Goal: Entertainment & Leisure: Consume media (video, audio)

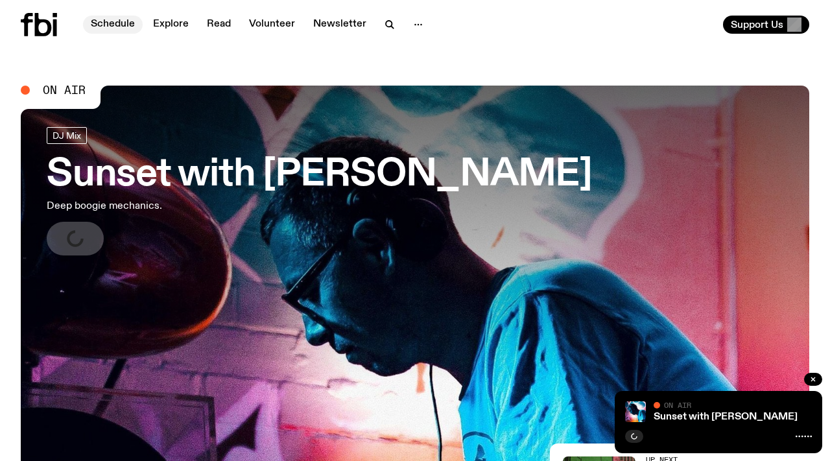
click at [108, 23] on link "Schedule" at bounding box center [113, 25] width 60 height 18
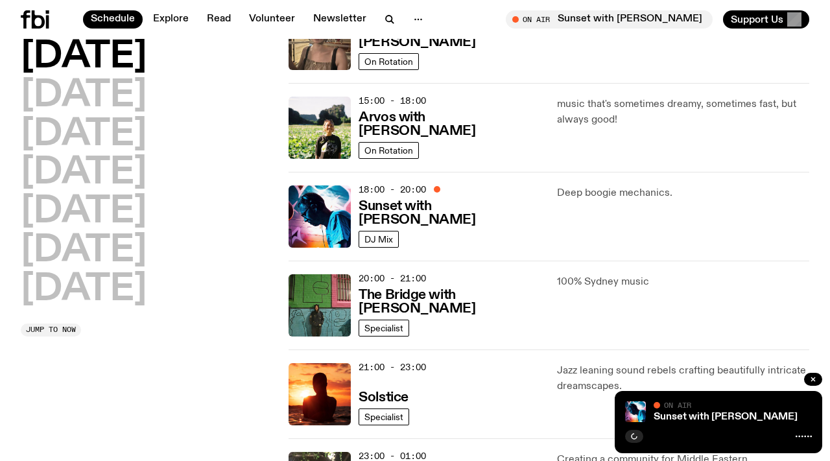
scroll to position [438, 0]
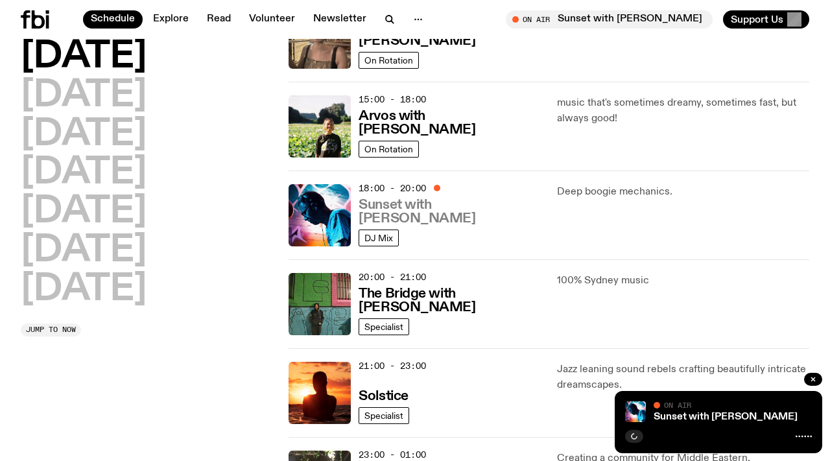
click at [425, 214] on h3 "Sunset with [PERSON_NAME]" at bounding box center [450, 211] width 182 height 27
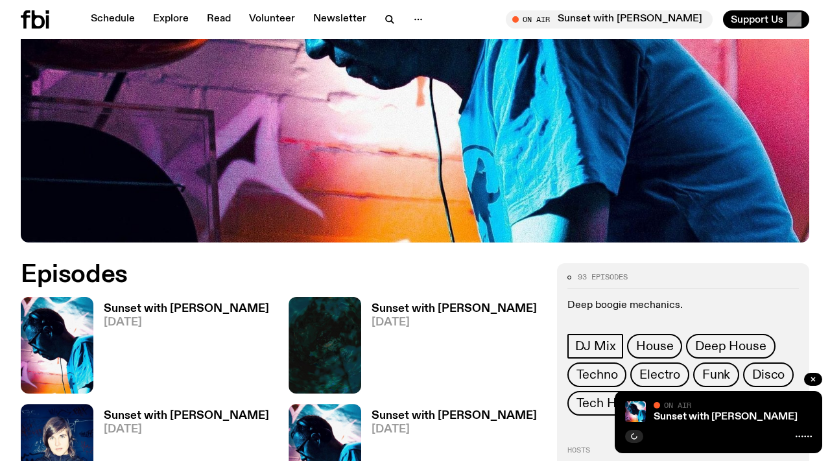
scroll to position [413, 0]
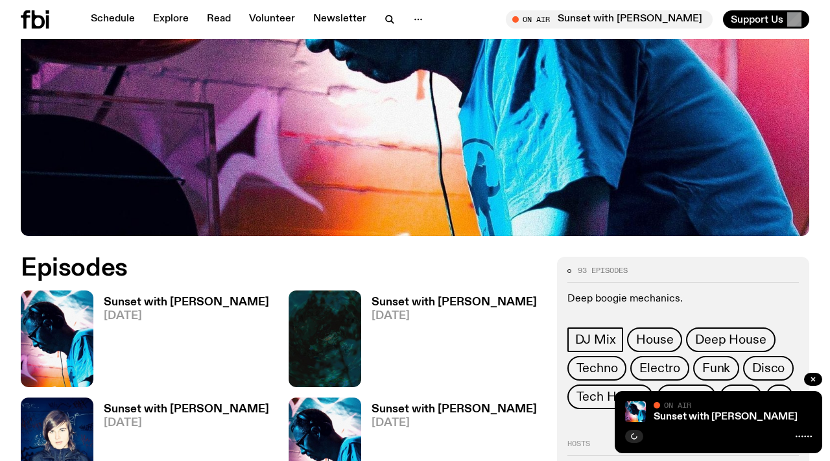
click at [58, 297] on img at bounding box center [57, 339] width 73 height 97
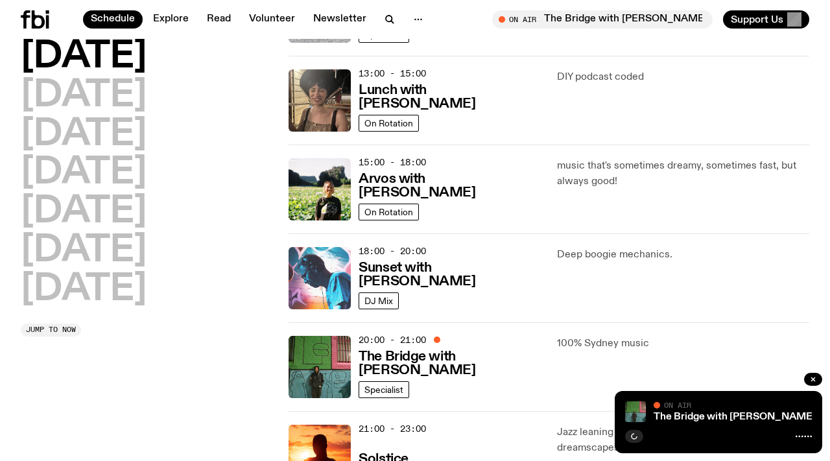
scroll to position [376, 0]
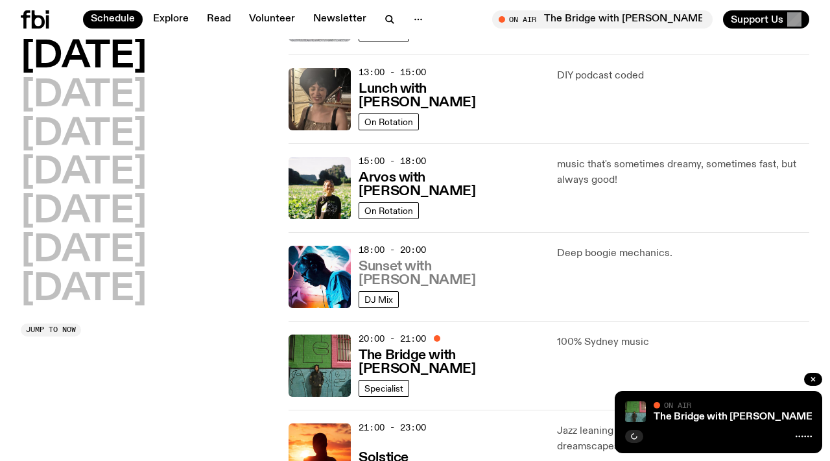
click at [409, 282] on h3 "Sunset with [PERSON_NAME]" at bounding box center [450, 273] width 182 height 27
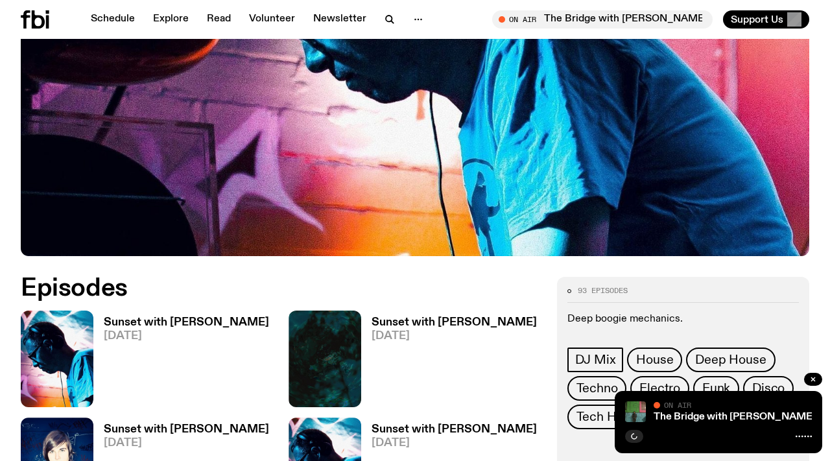
scroll to position [393, 0]
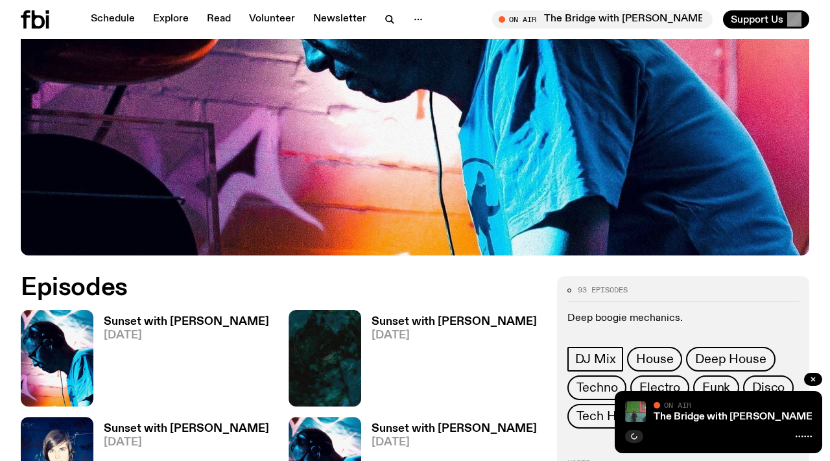
click at [130, 317] on link "Sunset with [PERSON_NAME] [DATE]" at bounding box center [181, 362] width 176 height 90
